Goal: Check status: Check status

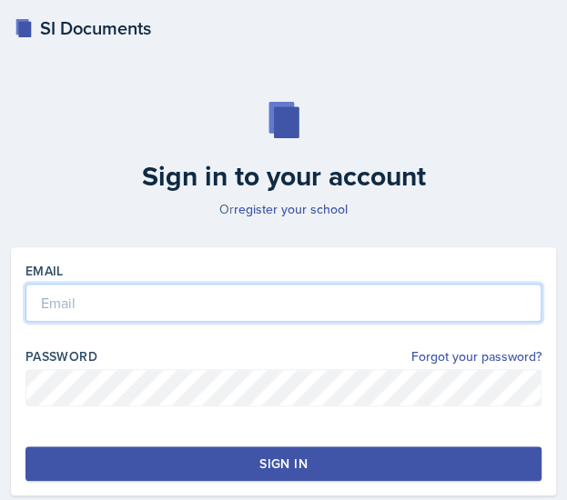
type input "[PERSON_NAME][EMAIL_ADDRESS][PERSON_NAME][DOMAIN_NAME]"
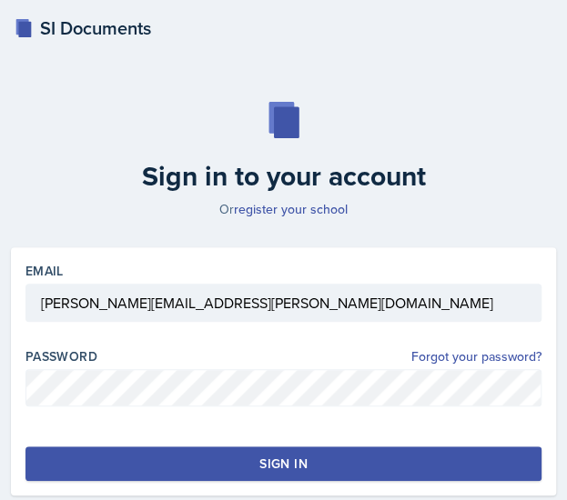
click at [286, 455] on div "Sign in" at bounding box center [282, 464] width 47 height 18
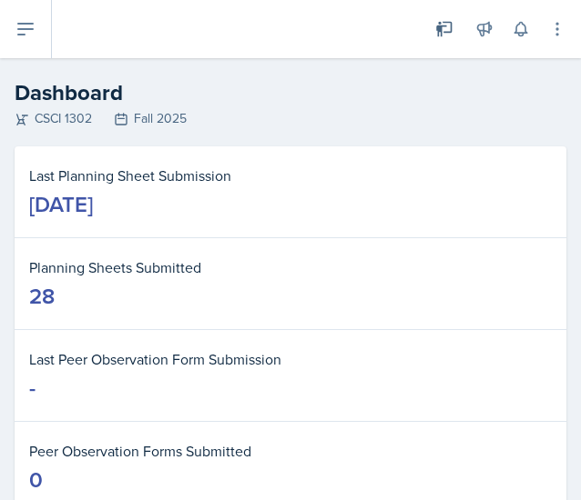
scroll to position [56, 0]
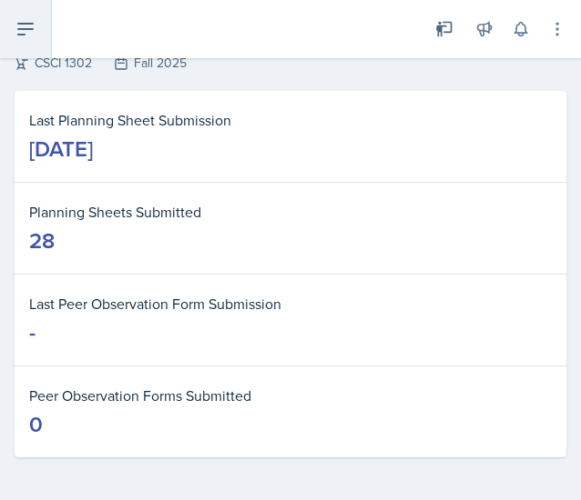
click at [44, 34] on button at bounding box center [26, 29] width 52 height 58
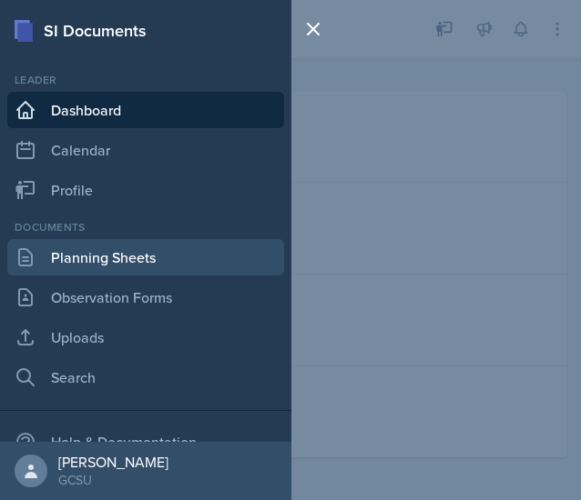
click at [107, 268] on link "Planning Sheets" at bounding box center [145, 257] width 277 height 36
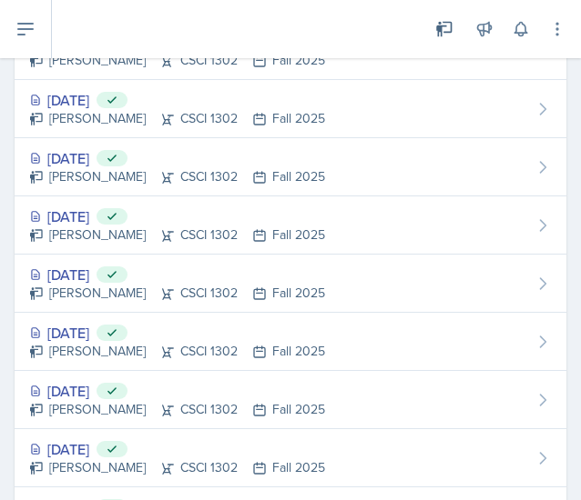
scroll to position [1336, 0]
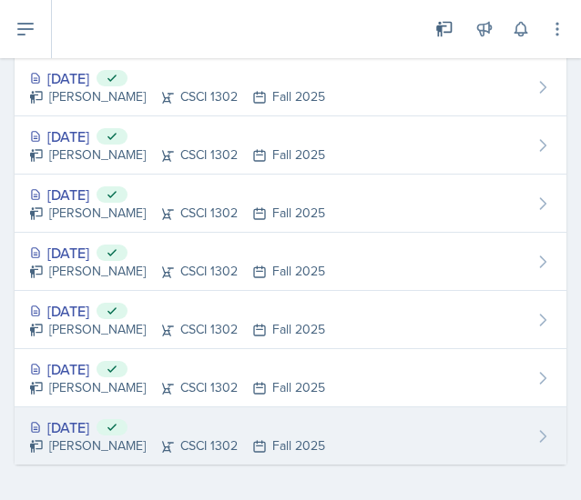
click at [320, 432] on div "[DATE] Submitted [PERSON_NAME] CSCI 1302 Fall 2025" at bounding box center [290, 436] width 551 height 57
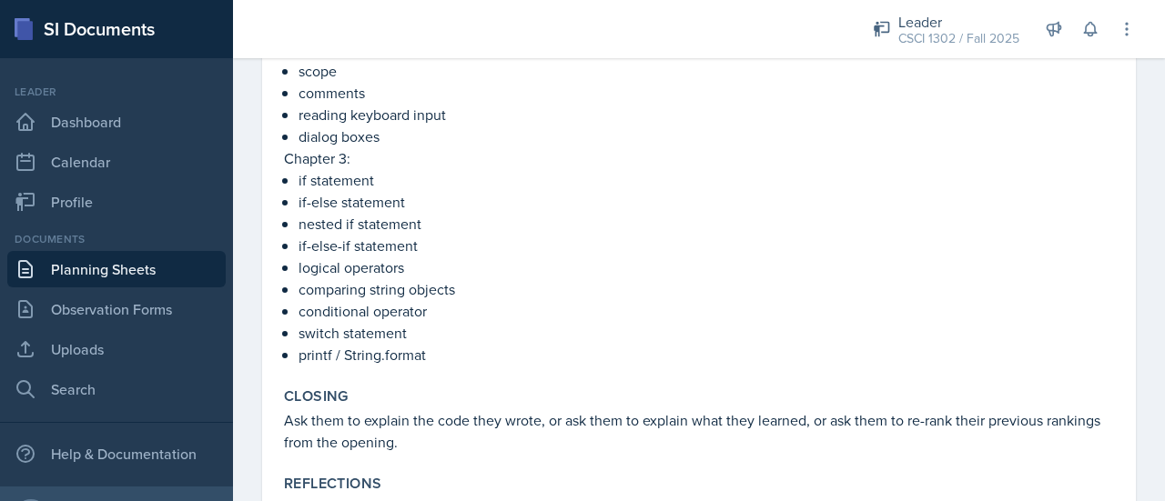
scroll to position [742, 0]
click at [147, 275] on link "Planning Sheets" at bounding box center [116, 269] width 218 height 36
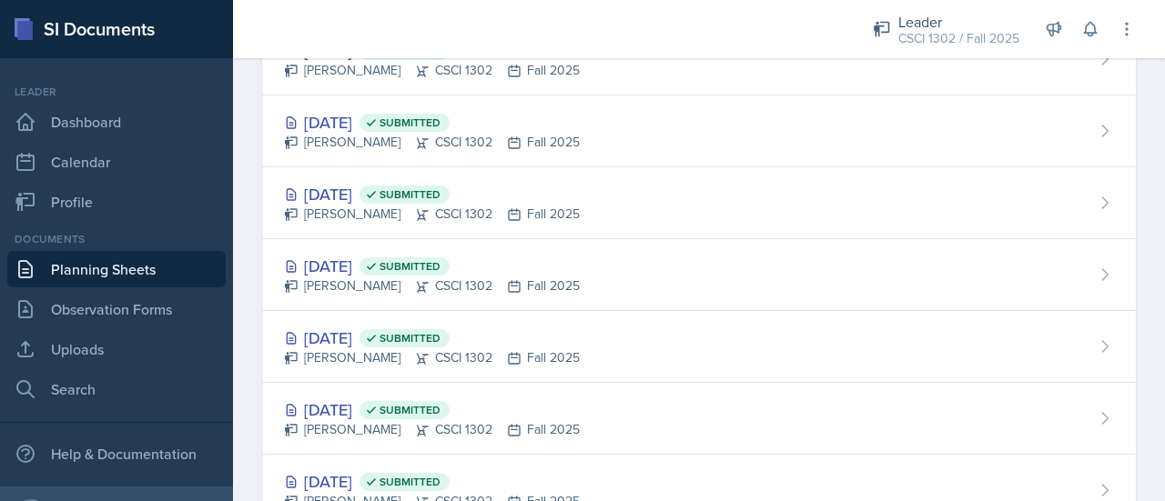
scroll to position [1730, 0]
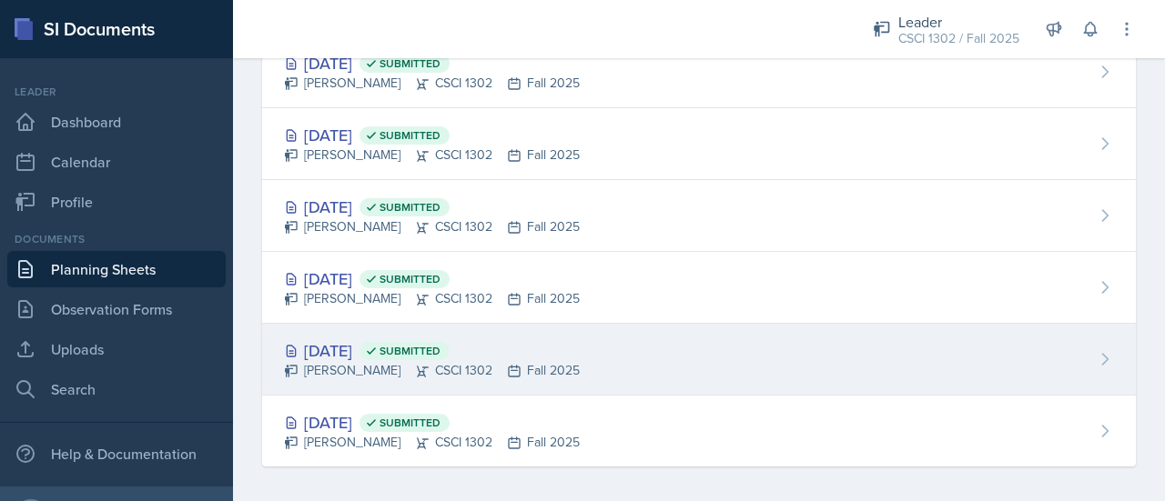
click at [580, 352] on div "[DATE] Submitted [PERSON_NAME] CSCI 1302 Fall 2025" at bounding box center [699, 360] width 874 height 72
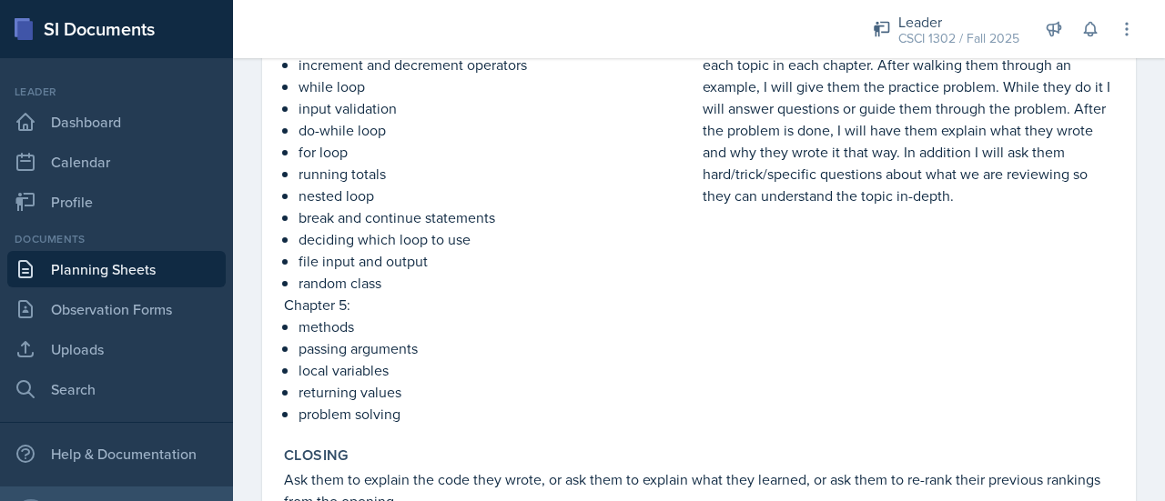
scroll to position [548, 0]
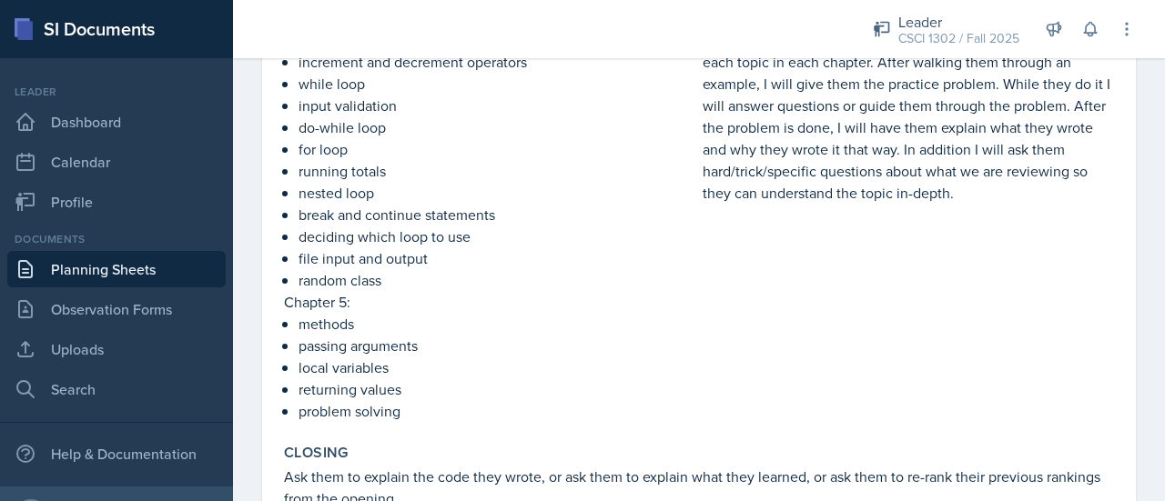
click at [133, 263] on link "Planning Sheets" at bounding box center [116, 269] width 218 height 36
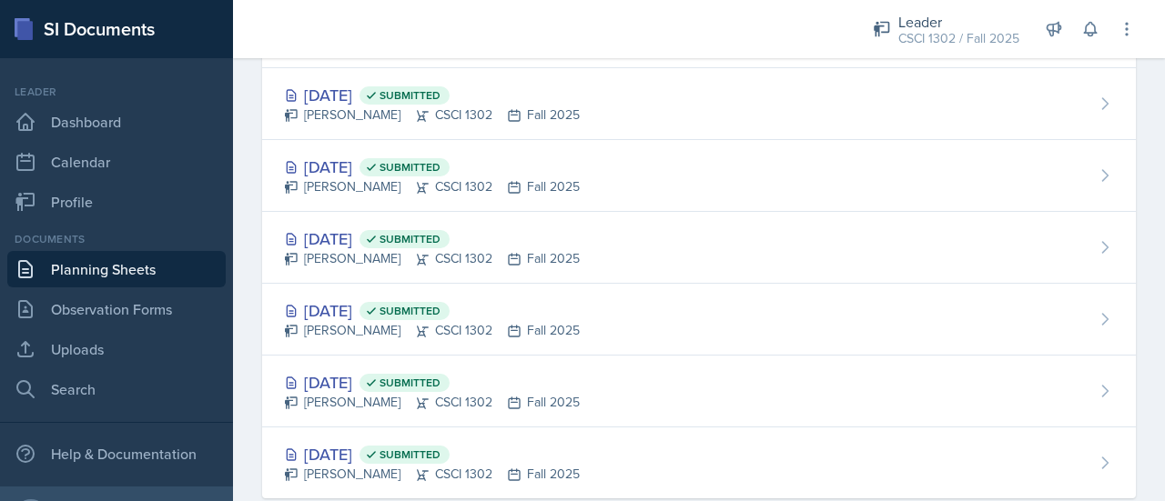
scroll to position [1730, 0]
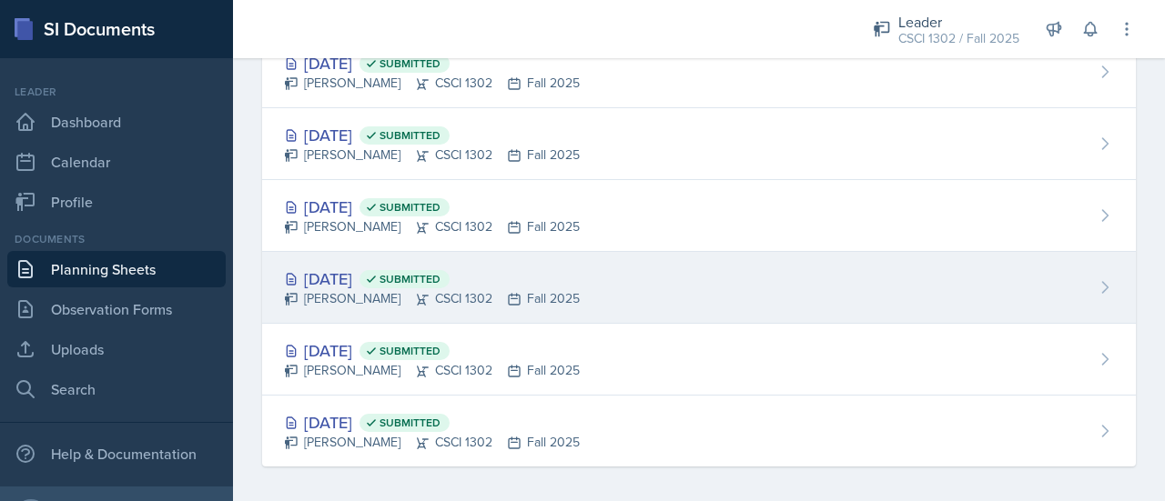
click at [580, 295] on div "[DATE] Submitted [PERSON_NAME] CSCI 1302 Fall 2025" at bounding box center [699, 288] width 874 height 72
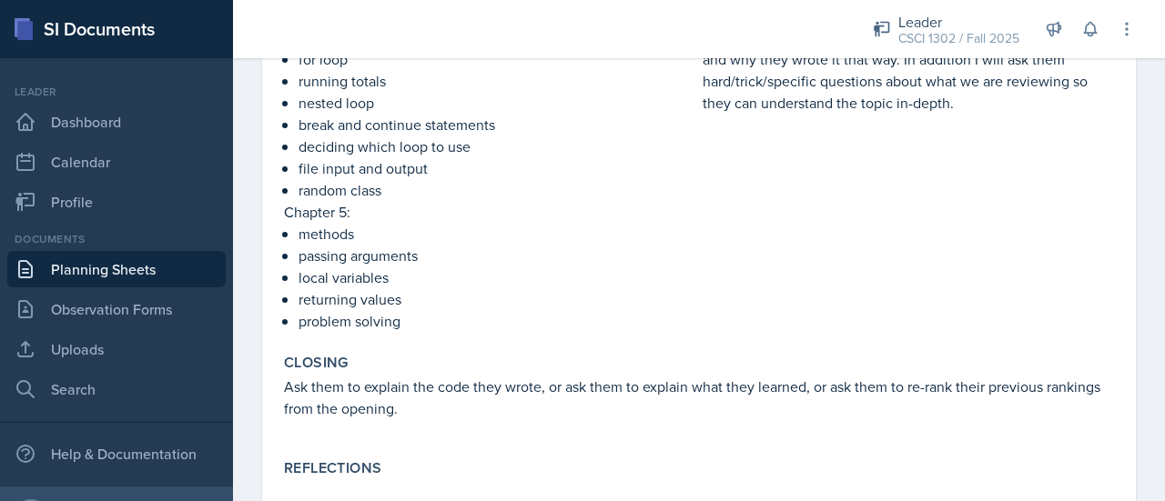
scroll to position [620, 0]
click at [127, 273] on link "Planning Sheets" at bounding box center [116, 269] width 218 height 36
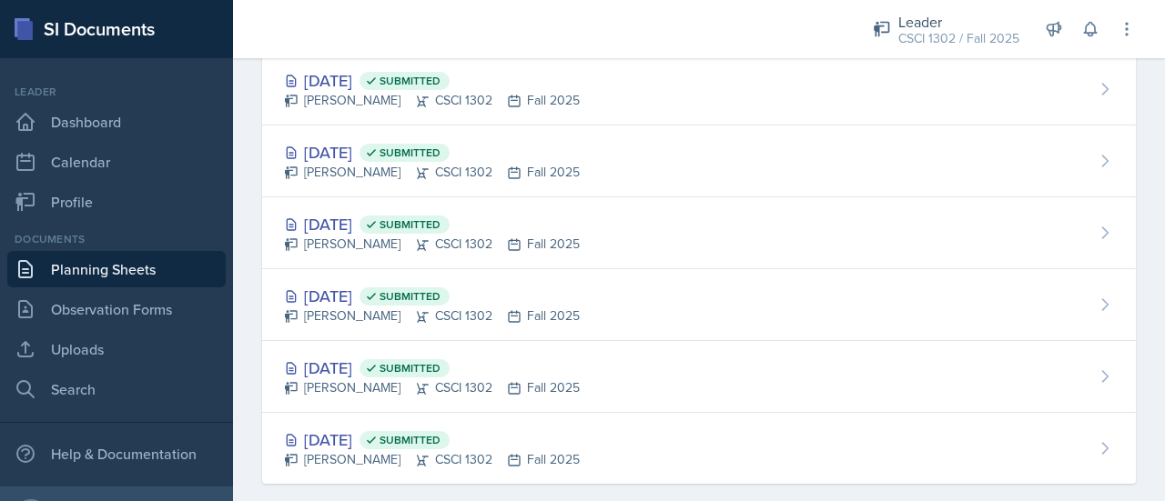
scroll to position [1730, 0]
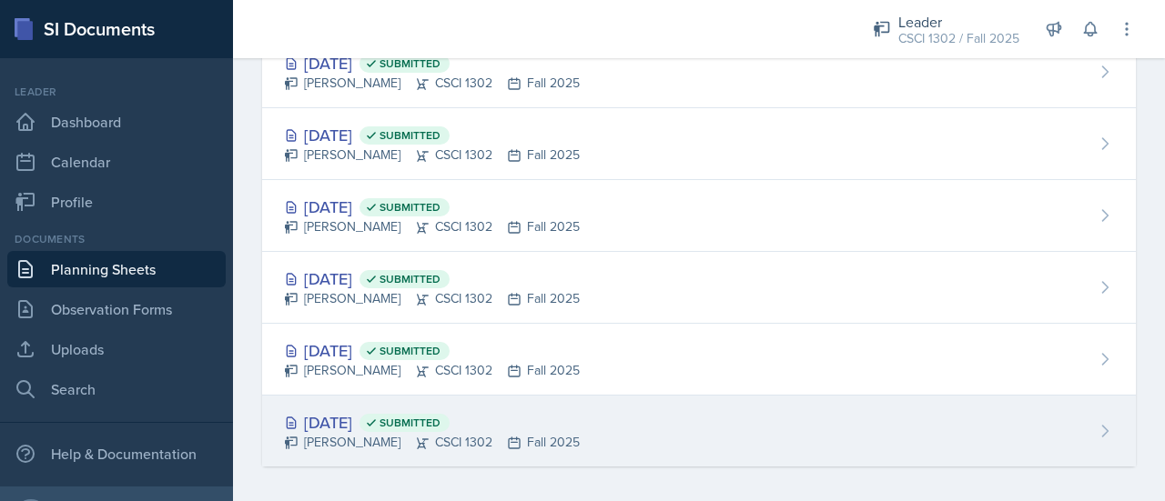
click at [580, 408] on div "[DATE] Submitted [PERSON_NAME] CSCI 1302 Fall 2025" at bounding box center [699, 431] width 874 height 71
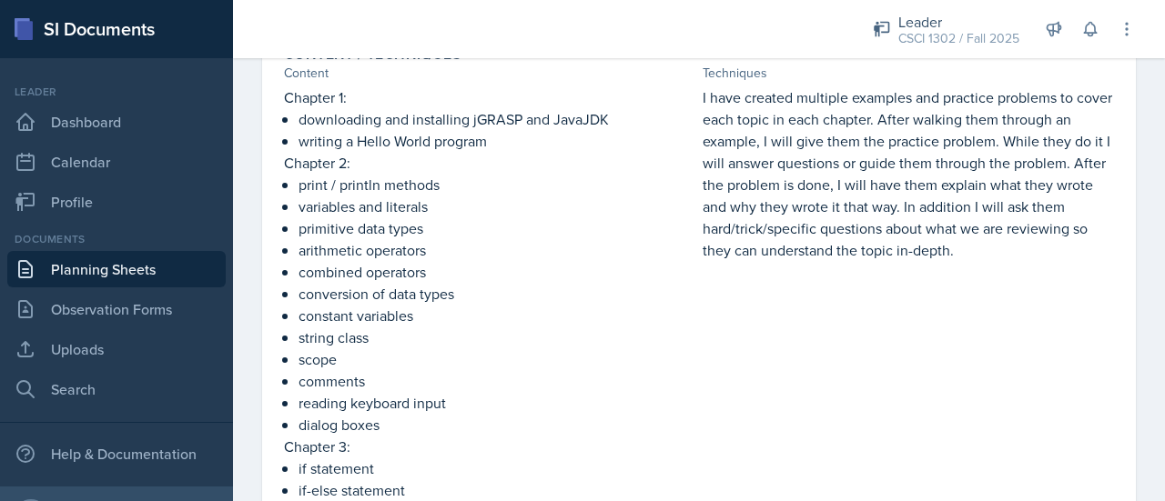
scroll to position [455, 0]
